Goal: Task Accomplishment & Management: Use online tool/utility

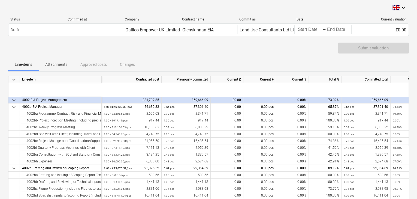
scroll to position [44, 0]
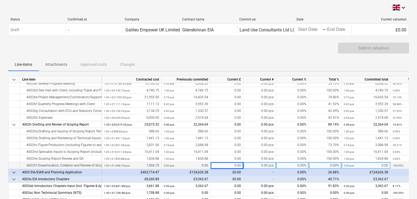
click at [233, 165] on div "0.00" at bounding box center [227, 165] width 33 height 7
type input "1000"
click at [222, 55] on div "Submit valuation" at bounding box center [208, 50] width 401 height 15
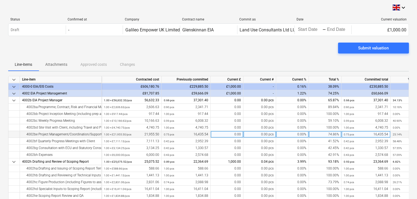
scroll to position [0, 0]
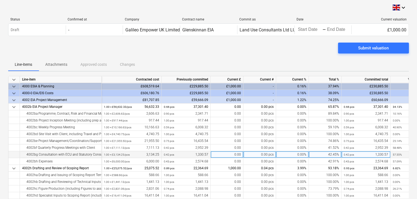
click at [230, 153] on div "0.00" at bounding box center [227, 154] width 33 height 7
type input "500"
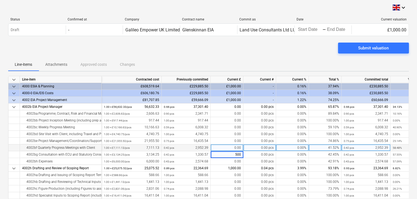
click at [235, 148] on div "0.00" at bounding box center [227, 147] width 33 height 7
type input "500"
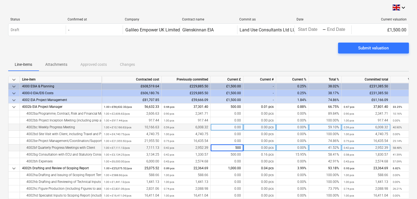
click at [233, 127] on div "0.00" at bounding box center [227, 127] width 33 height 7
click at [237, 127] on div "0.00" at bounding box center [227, 127] width 33 height 7
type input "500"
click at [238, 58] on div "Line-items Attachments Approved costs Changes" at bounding box center [208, 64] width 401 height 13
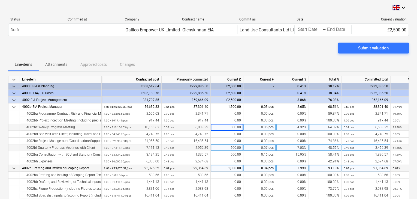
click at [231, 168] on div "1,000.00" at bounding box center [227, 168] width 33 height 7
click at [228, 168] on input "1000" at bounding box center [227, 168] width 32 height 7
drag, startPoint x: 236, startPoint y: 168, endPoint x: 242, endPoint y: 168, distance: 6.0
click at [242, 168] on input "1000" at bounding box center [227, 168] width 32 height 7
click at [230, 168] on input "111.65" at bounding box center [227, 168] width 32 height 7
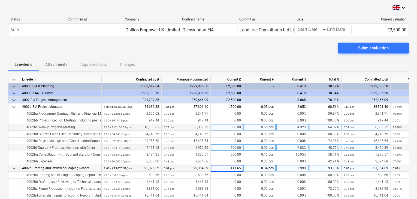
type input "1111.65"
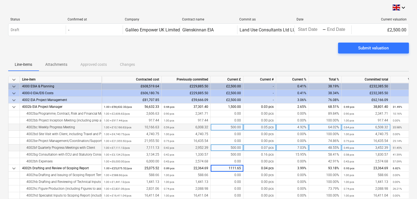
click at [248, 57] on div "Submit valuation" at bounding box center [208, 50] width 401 height 15
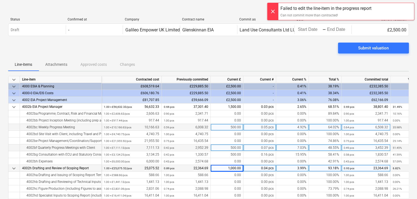
scroll to position [22, 0]
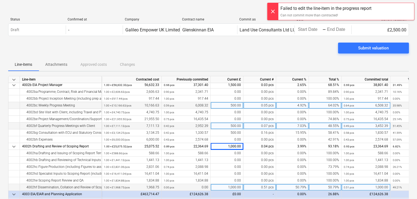
click at [229, 188] on div "1,000.00" at bounding box center [227, 187] width 33 height 7
type input "1111.65"
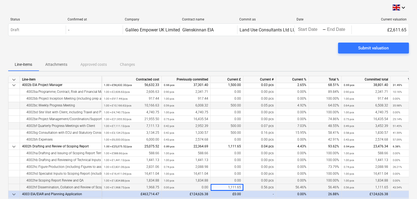
click at [229, 182] on div "0.00" at bounding box center [227, 180] width 33 height 7
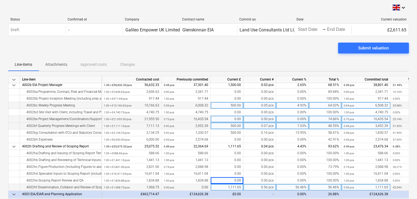
click at [231, 118] on div "0.00" at bounding box center [227, 119] width 33 height 7
type input "100"
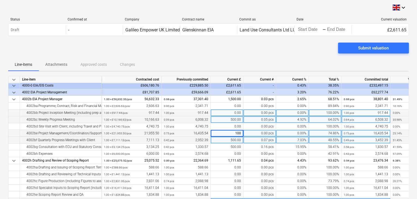
scroll to position [0, 0]
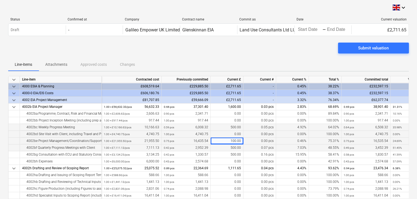
click at [235, 135] on div "0.00" at bounding box center [227, 134] width 33 height 7
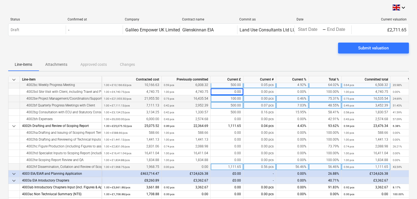
scroll to position [44, 0]
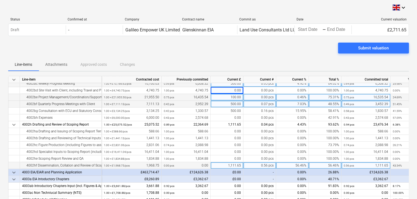
click at [230, 165] on div "1,111.65" at bounding box center [227, 165] width 33 height 7
type input "1364.98"
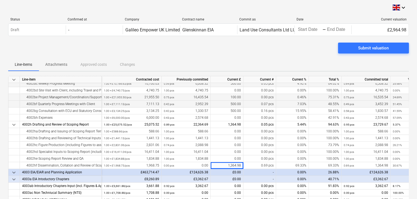
click at [238, 62] on div "Line-items Attachments Approved costs Changes" at bounding box center [208, 64] width 401 height 13
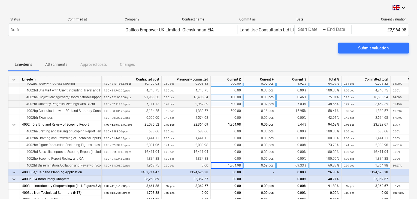
click at [225, 164] on div "1,364.98" at bounding box center [227, 165] width 33 height 7
type input "1593.62"
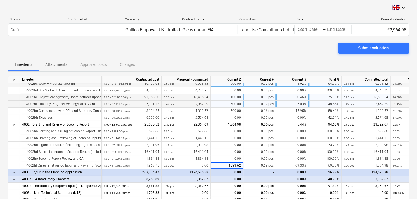
click at [233, 60] on div "Line-items Attachments Approved costs Changes" at bounding box center [208, 64] width 401 height 13
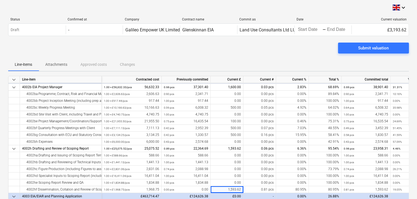
scroll to position [22, 0]
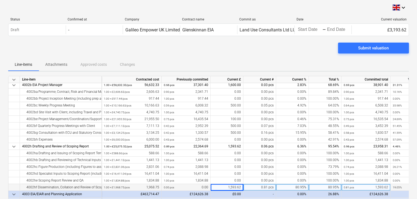
click at [225, 187] on div "1,593.62" at bounding box center [227, 187] width 33 height 7
type input "1652.69"
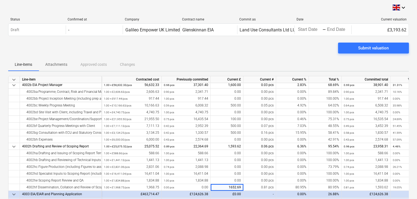
click at [232, 52] on div "Submit valuation" at bounding box center [208, 50] width 401 height 15
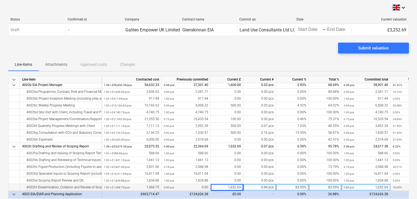
click at [226, 187] on div "1,652.69" at bounding box center [227, 187] width 33 height 7
type input "1858.49"
click at [251, 60] on div "Line-items Attachments Approved costs Changes" at bounding box center [208, 64] width 401 height 13
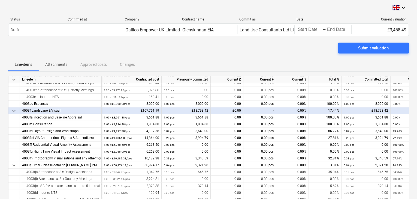
scroll to position [415, 0]
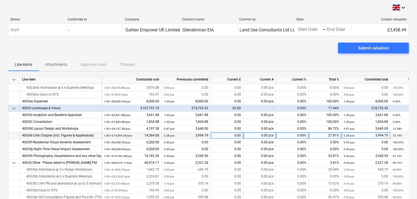
click at [229, 136] on div "0.00" at bounding box center [227, 135] width 33 height 7
type input "721.09"
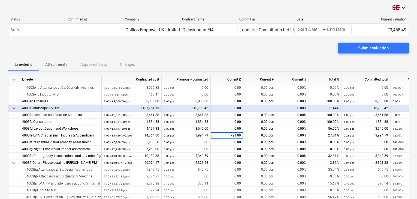
click at [247, 49] on div "Submit valuation" at bounding box center [208, 50] width 401 height 15
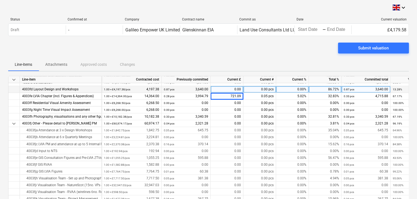
scroll to position [458, 0]
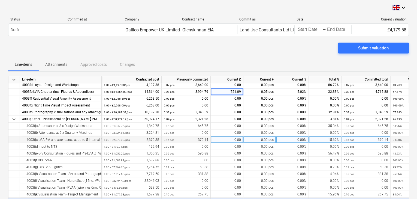
click at [230, 139] on div "0.00" at bounding box center [227, 139] width 33 height 7
type input "102.9"
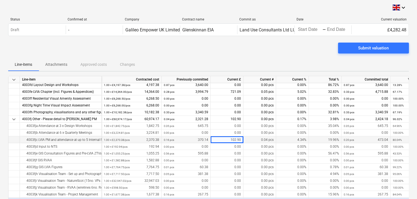
click at [235, 57] on div "Submit valuation" at bounding box center [208, 50] width 401 height 15
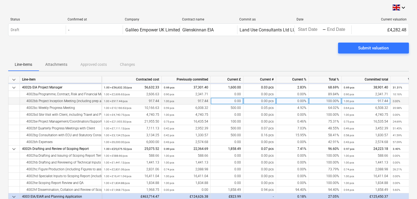
scroll to position [44, 0]
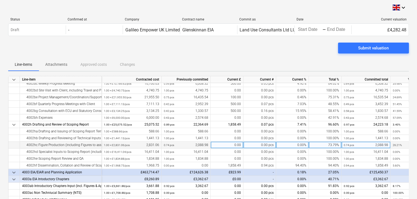
click at [233, 145] on div "0.00" at bounding box center [227, 145] width 33 height 7
type input "105.52"
click at [218, 38] on div "Status Confirmed at Company Contract name Commit as Date Current valuation Draf…" at bounding box center [208, 27] width 401 height 21
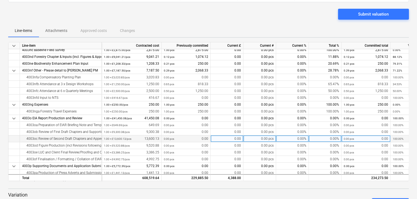
scroll to position [992, 0]
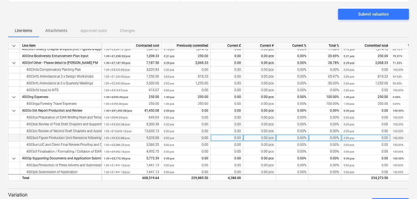
click at [220, 137] on div "0.00" at bounding box center [227, 138] width 33 height 7
type input "158.29"
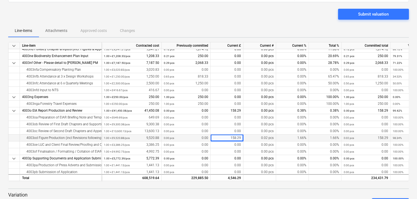
click at [229, 27] on div "Line-items Attachments Approved costs Changes" at bounding box center [208, 30] width 401 height 13
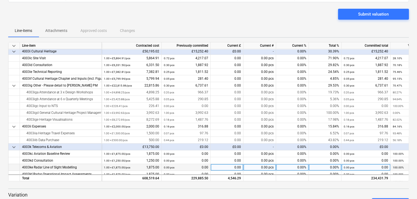
scroll to position [796, 0]
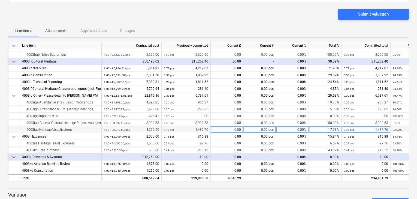
click at [235, 130] on div "0.00" at bounding box center [227, 129] width 33 height 7
type input "301.63"
click at [188, 14] on div "Submit valuation" at bounding box center [208, 16] width 401 height 15
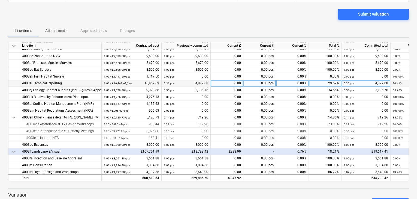
scroll to position [316, 0]
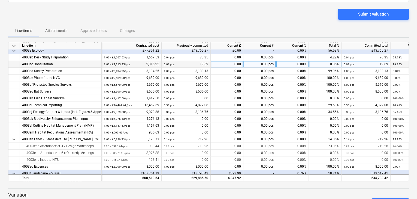
click at [236, 62] on div "0.00" at bounding box center [227, 64] width 33 height 7
type input "86.89"
click at [218, 28] on div "Line-items Attachments Approved costs Changes" at bounding box center [208, 30] width 401 height 13
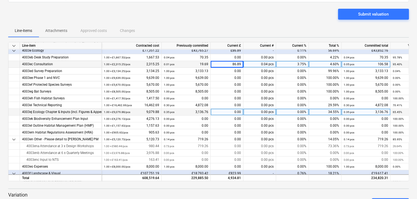
click at [233, 110] on div "0.00" at bounding box center [227, 112] width 33 height 7
type input "39.38"
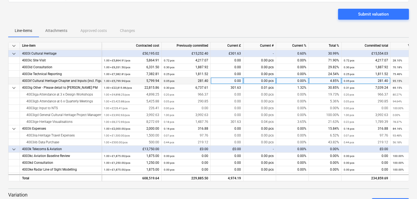
scroll to position [796, 0]
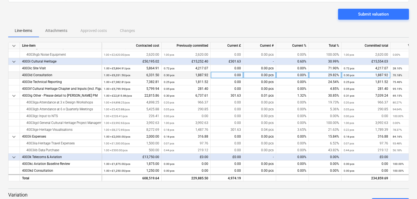
click at [232, 75] on div "0.00" at bounding box center [227, 75] width 33 height 7
type input "221.30"
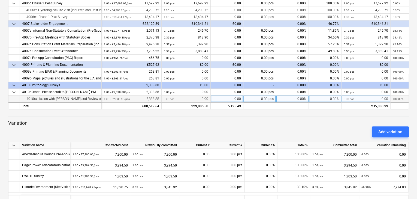
scroll to position [121, 0]
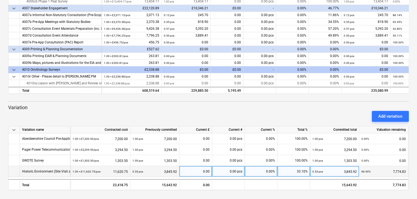
click at [195, 171] on div "0.00" at bounding box center [196, 171] width 28 height 11
type input "150.95"
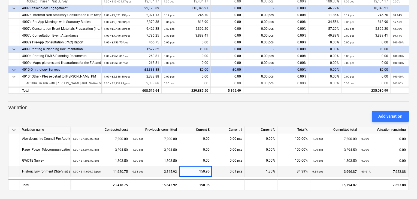
click at [183, 115] on div "Add variation" at bounding box center [208, 116] width 405 height 15
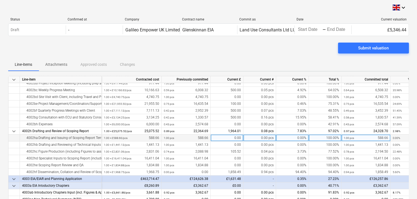
scroll to position [44, 0]
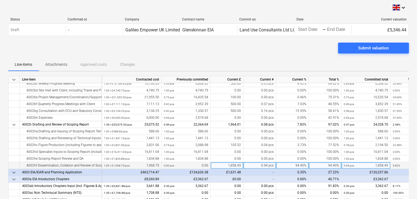
click at [226, 166] on div "1,858.49" at bounding box center [227, 165] width 33 height 7
type input "1377.06"
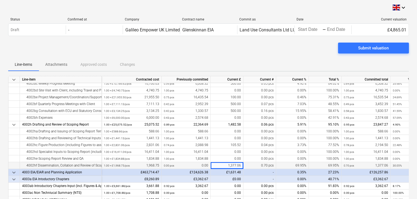
click at [262, 55] on div "Submit valuation" at bounding box center [208, 50] width 401 height 15
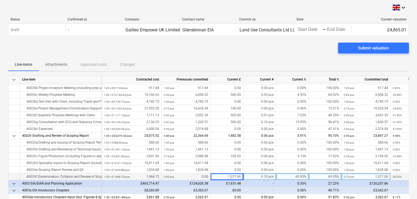
scroll to position [22, 0]
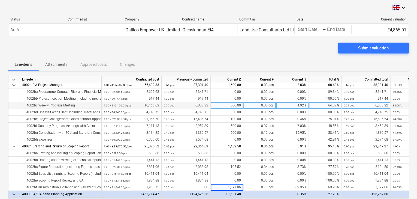
click at [231, 105] on div "500.00" at bounding box center [227, 105] width 33 height 7
type input "640.72"
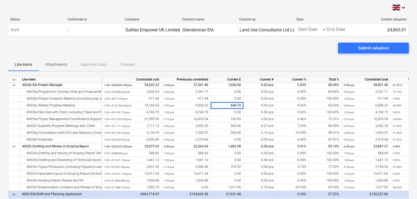
click at [244, 58] on div "Line-items Attachments Approved costs Changes" at bounding box center [208, 64] width 401 height 13
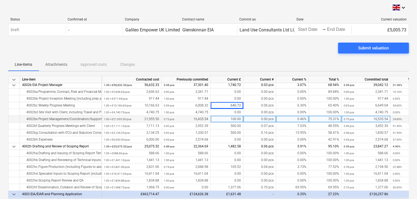
click at [228, 119] on div "100.00" at bounding box center [227, 119] width 33 height 7
click at [229, 119] on input "140.72" at bounding box center [227, 119] width 32 height 7
type input "240.72"
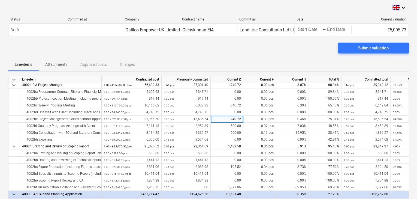
click at [243, 58] on div "Line-items Attachments Approved costs Changes" at bounding box center [208, 64] width 401 height 13
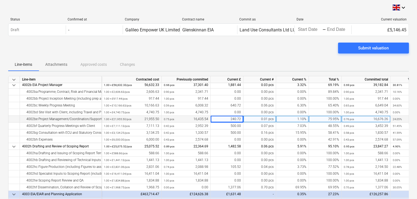
click at [226, 120] on div "240.72" at bounding box center [227, 119] width 33 height 7
click at [232, 119] on input "240.72" at bounding box center [227, 119] width 32 height 7
type input "440.72"
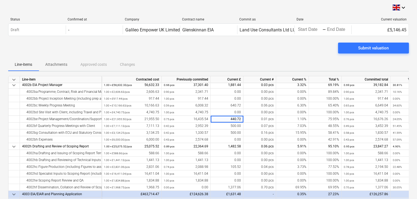
click at [242, 57] on div "Submit valuation" at bounding box center [208, 50] width 401 height 15
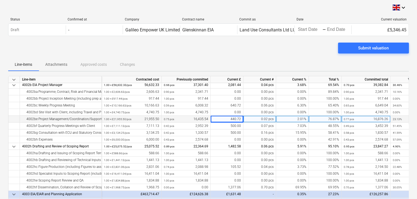
click at [226, 120] on div "440.72" at bounding box center [227, 119] width 33 height 7
click at [241, 118] on input "440.72" at bounding box center [227, 119] width 32 height 7
type input "440.71"
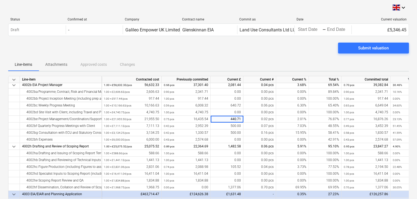
click at [256, 57] on div "Submit valuation" at bounding box center [208, 50] width 401 height 15
click at [265, 53] on div "Submit valuation" at bounding box center [208, 50] width 401 height 15
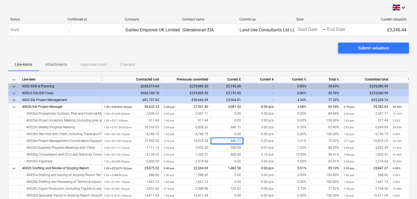
scroll to position [0, 0]
